Goal: Navigation & Orientation: Find specific page/section

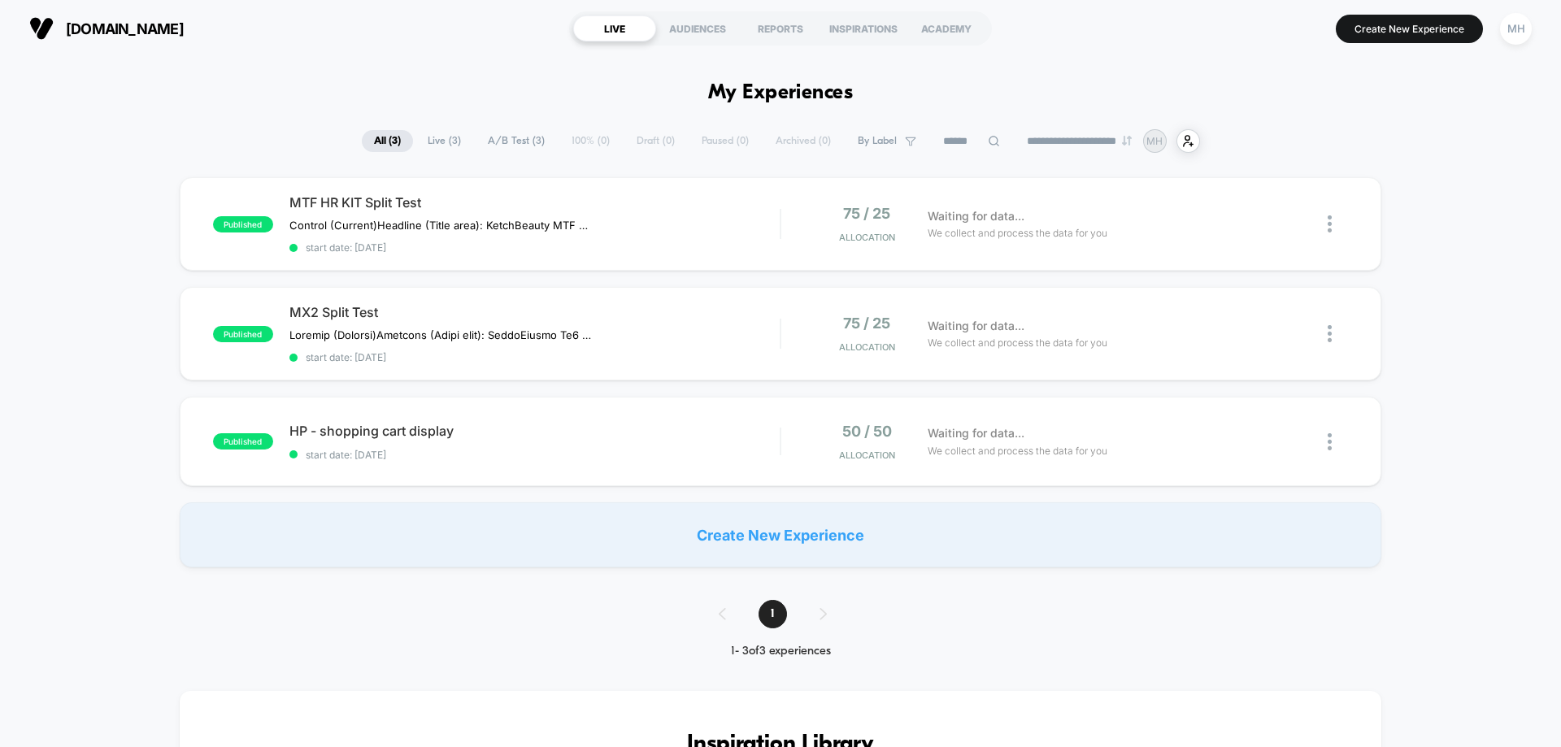
click at [697, 28] on div "AUDIENCES" at bounding box center [697, 28] width 83 height 26
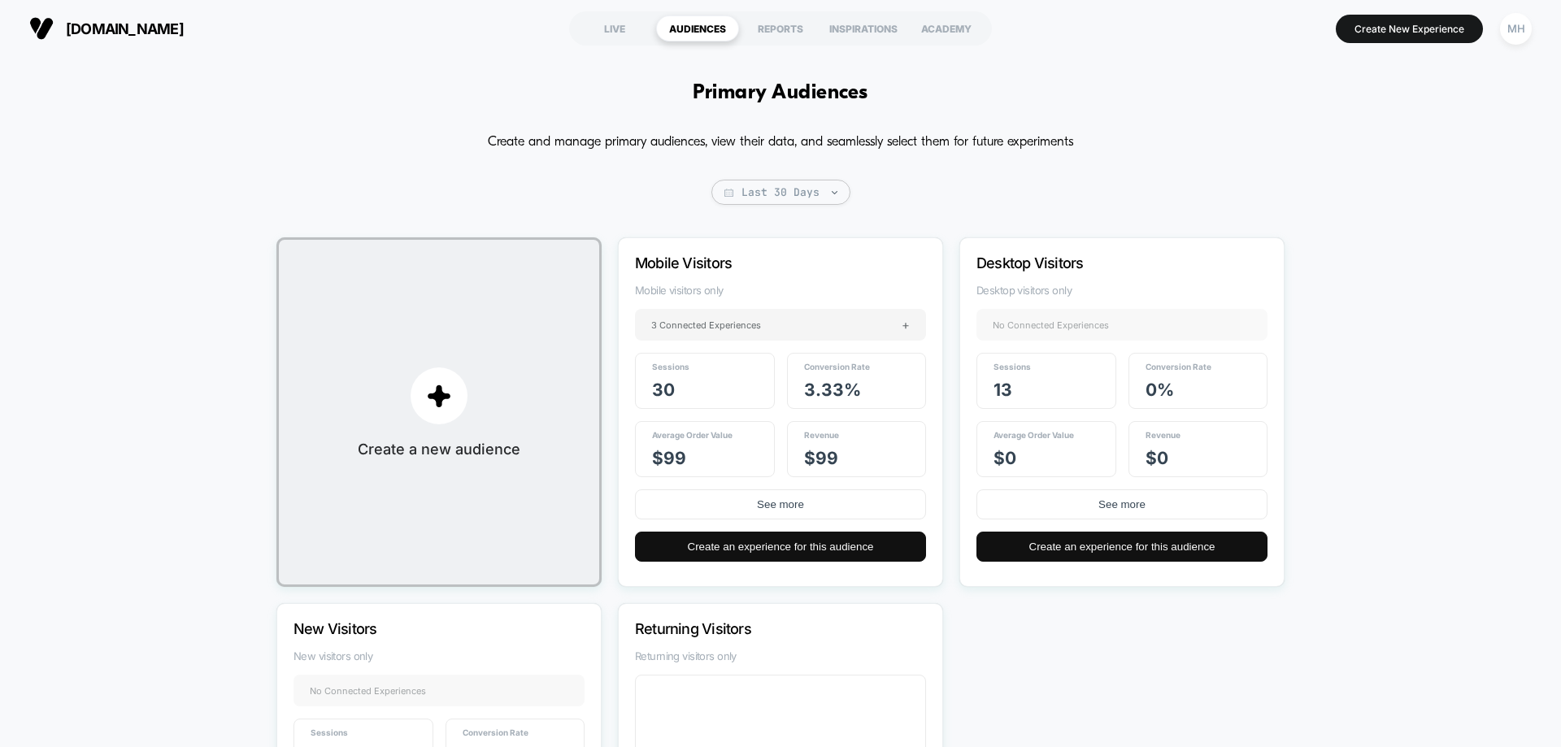
click at [792, 34] on div "REPORTS" at bounding box center [780, 28] width 83 height 26
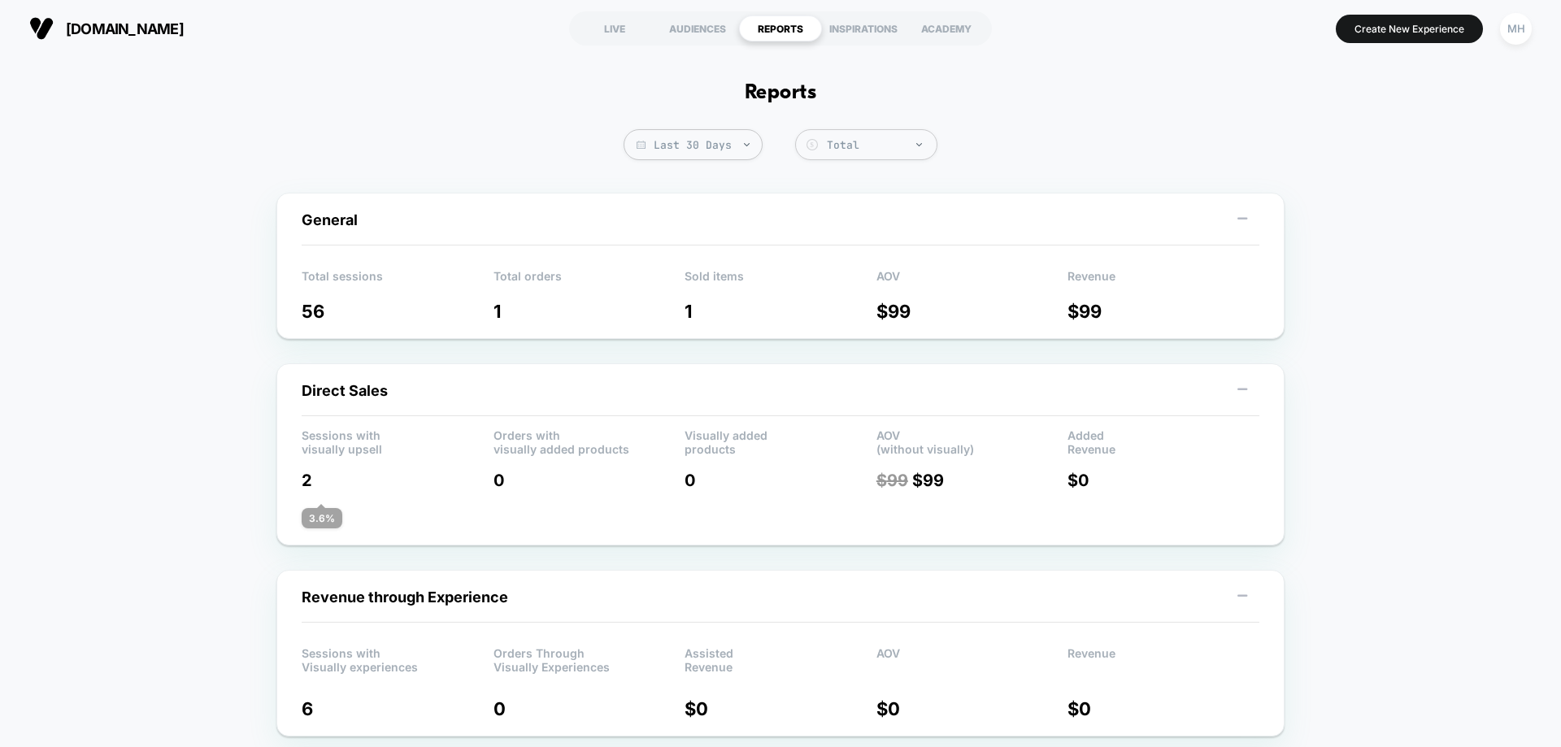
click at [717, 33] on div "AUDIENCES" at bounding box center [697, 28] width 83 height 26
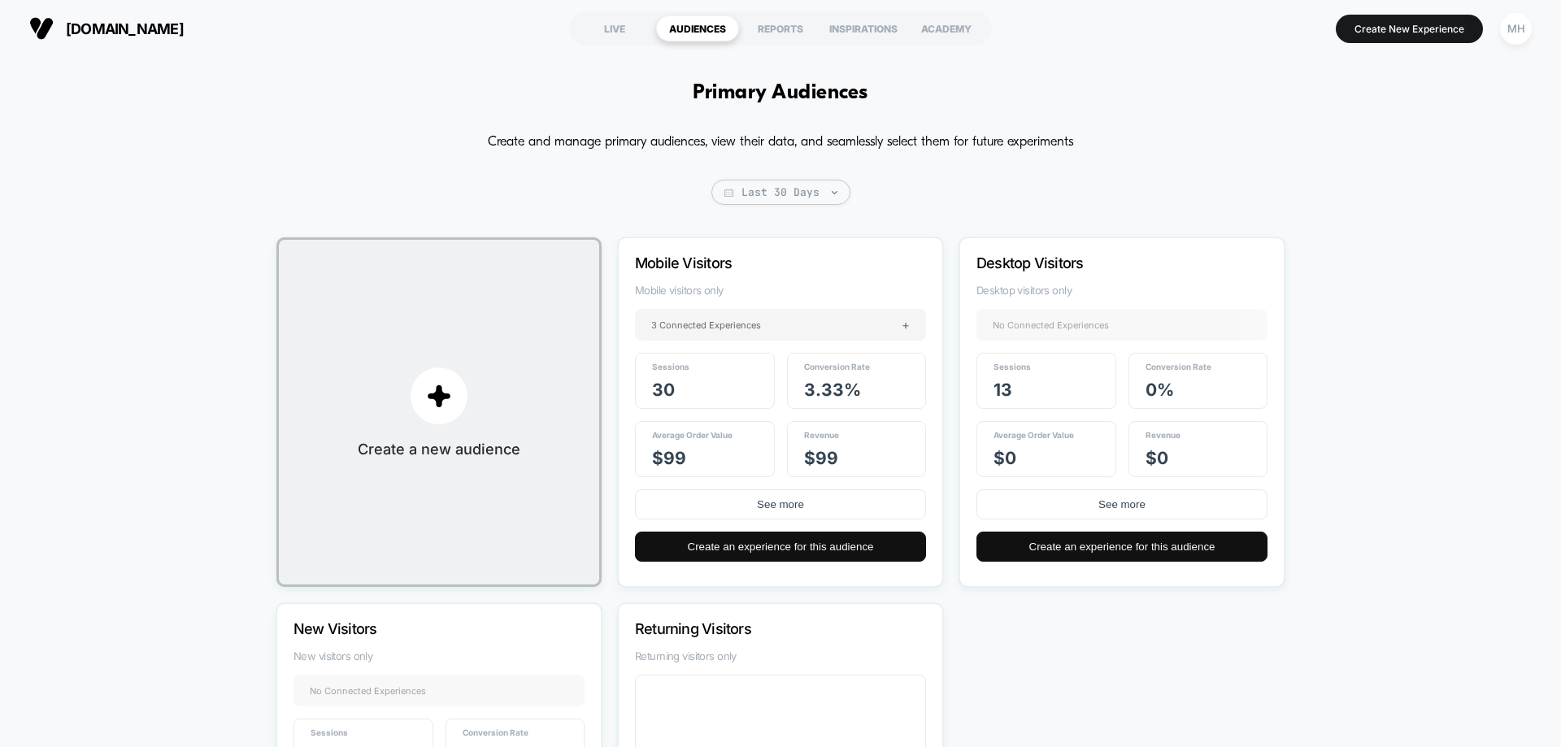
click at [769, 25] on div "REPORTS" at bounding box center [780, 28] width 83 height 26
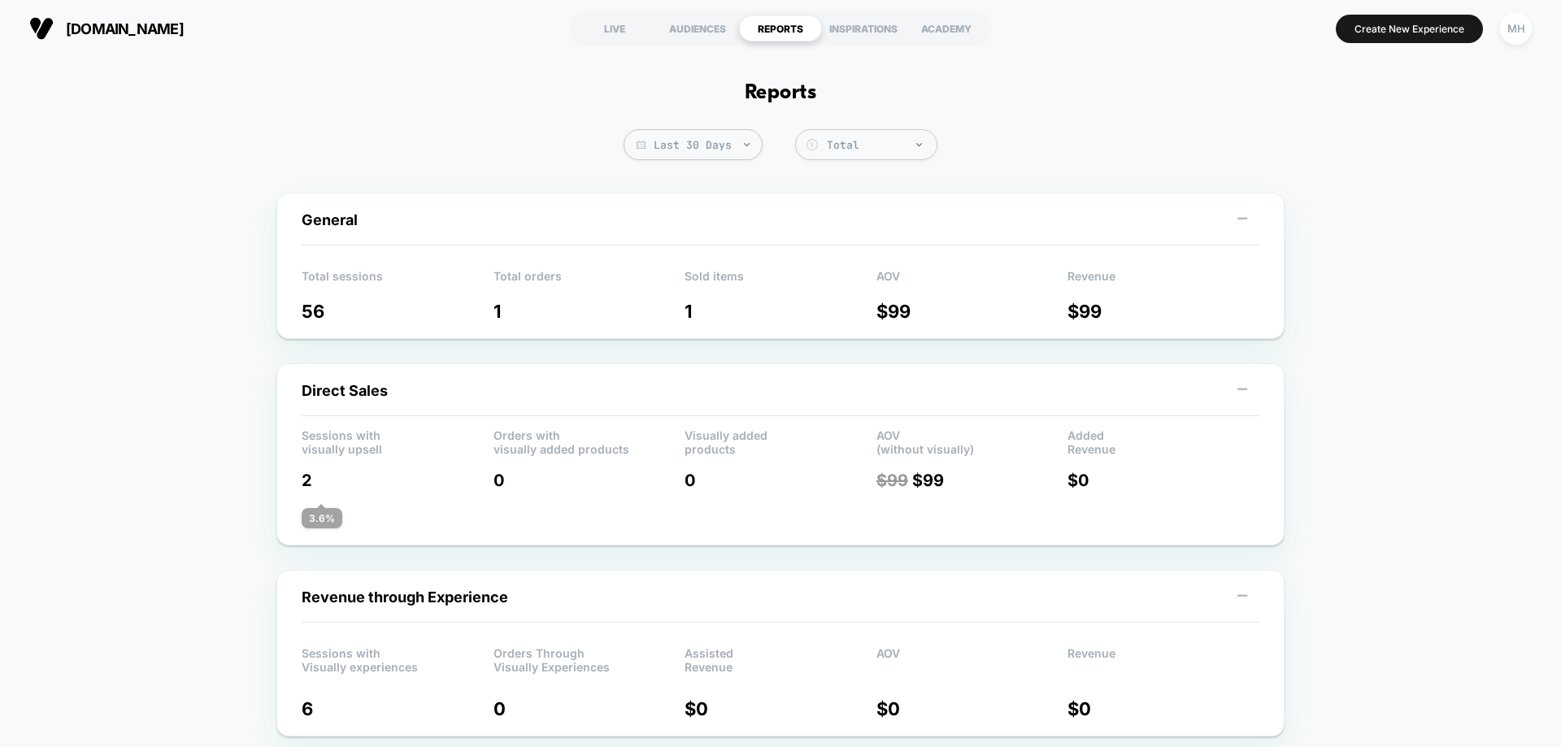
click at [872, 33] on div "INSPIRATIONS" at bounding box center [863, 28] width 83 height 26
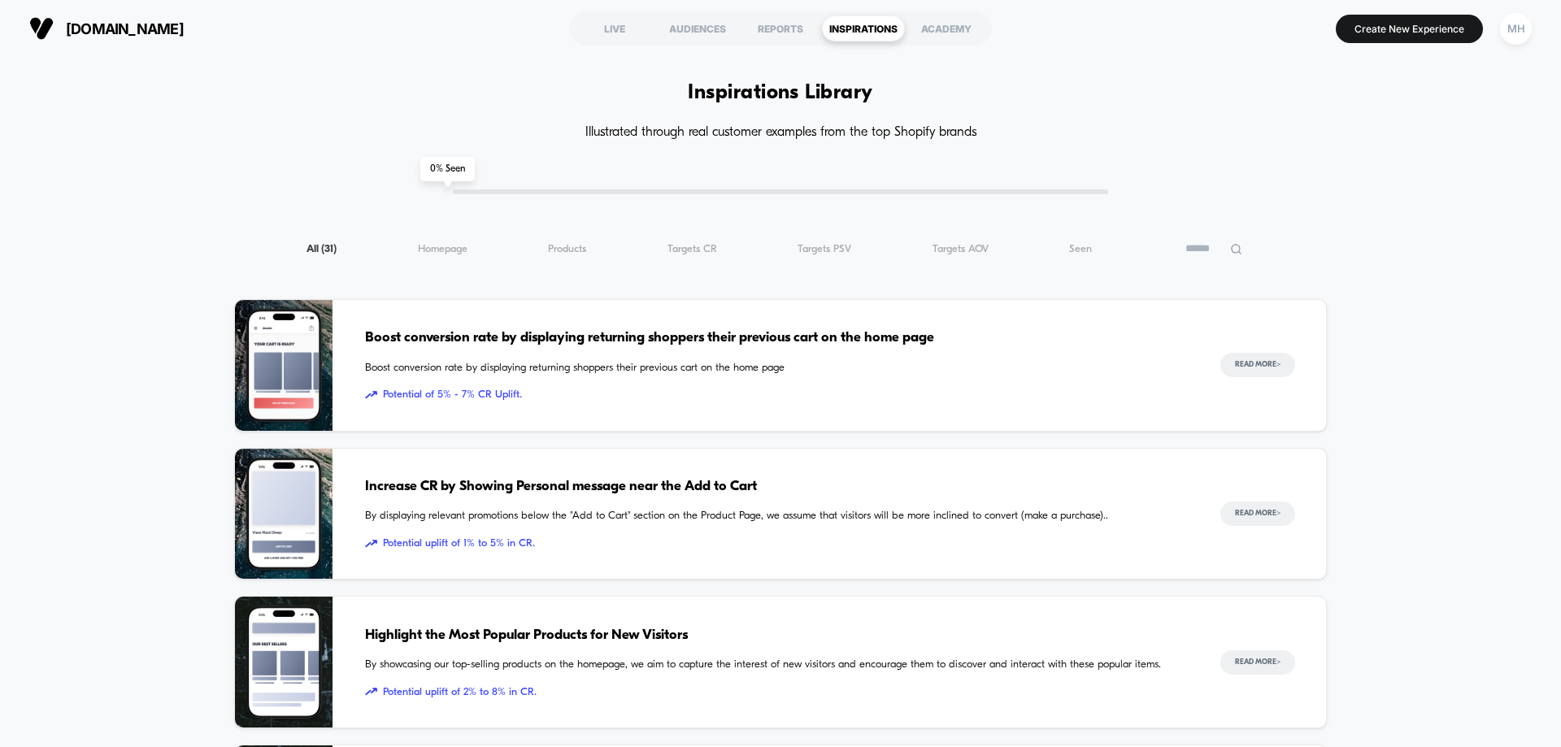
click at [933, 33] on div "ACADEMY" at bounding box center [946, 28] width 83 height 26
